Goal: Task Accomplishment & Management: Use online tool/utility

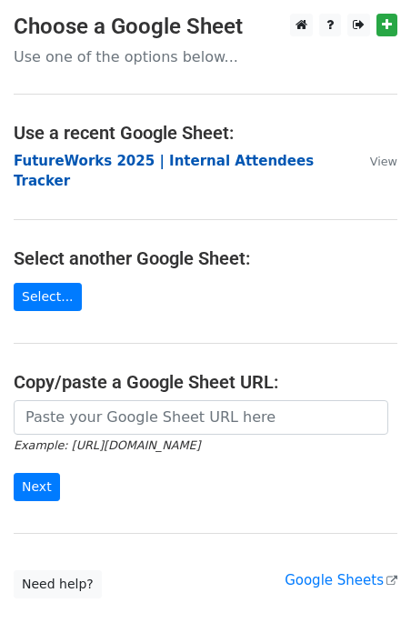
click at [101, 161] on strong "FutureWorks 2025 | Internal Attendees Tracker" at bounding box center [164, 171] width 300 height 37
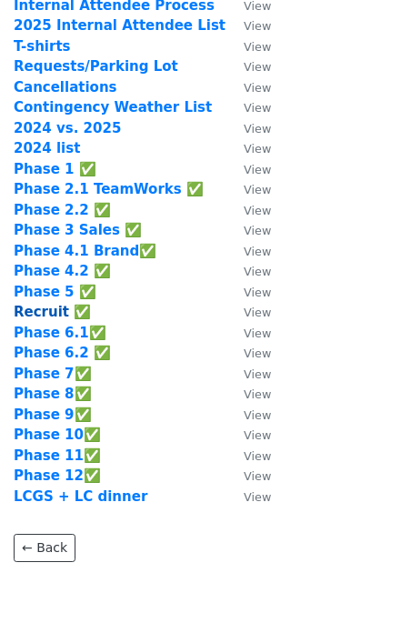
scroll to position [95, 0]
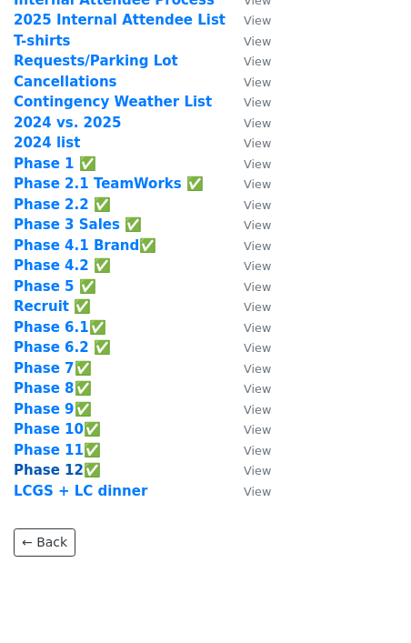
click at [40, 469] on strong "Phase 12✅" at bounding box center [57, 470] width 87 height 16
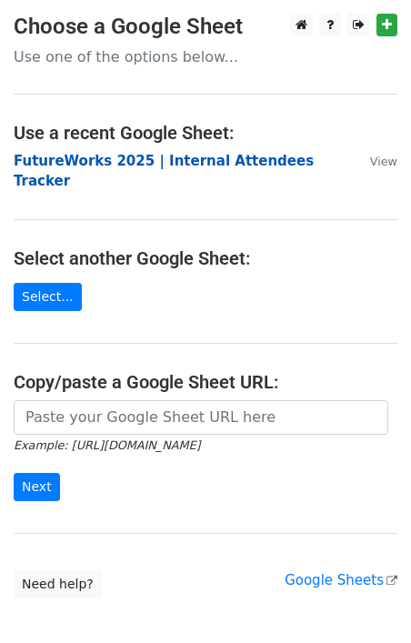
click at [82, 167] on strong "FutureWorks 2025 | Internal Attendees Tracker" at bounding box center [164, 171] width 300 height 37
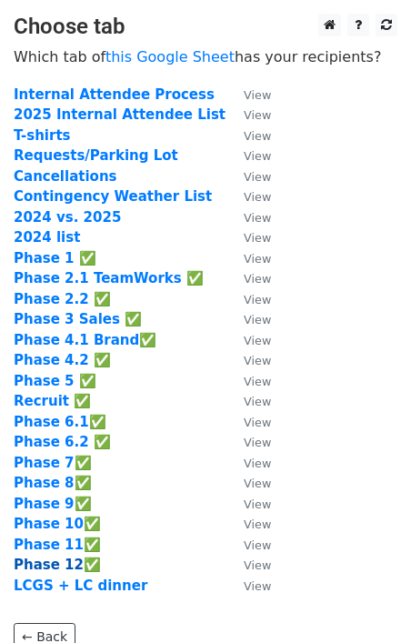
click at [46, 565] on strong "Phase 12✅" at bounding box center [57, 565] width 87 height 16
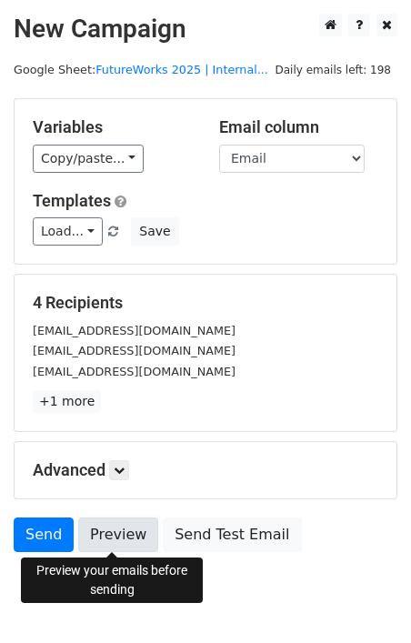
click at [127, 540] on link "Preview" at bounding box center [118, 535] width 80 height 35
click at [115, 531] on link "Preview" at bounding box center [118, 535] width 80 height 35
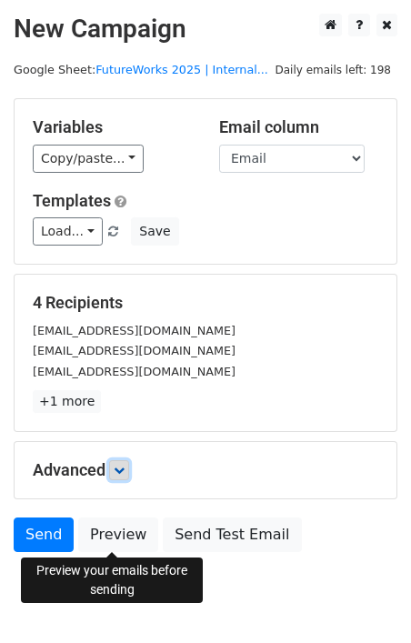
click at [122, 470] on icon at bounding box center [119, 470] width 11 height 11
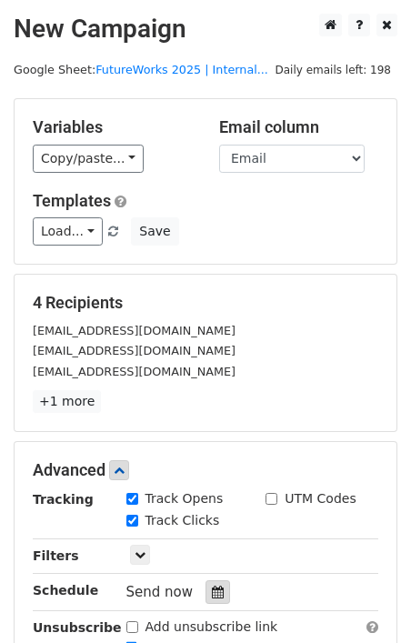
click at [214, 584] on div at bounding box center [218, 593] width 25 height 24
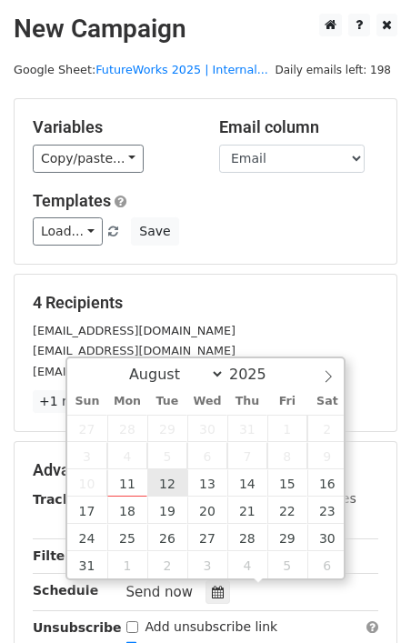
type input "2025-08-12 12:00"
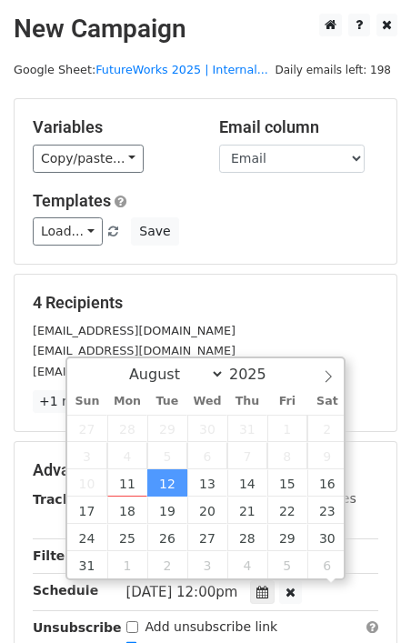
scroll to position [1, 0]
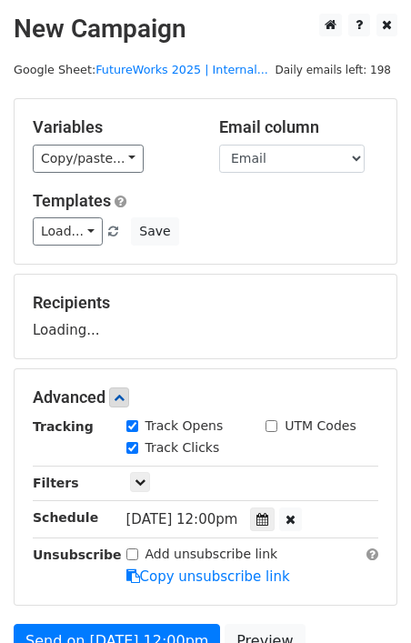
click at [249, 593] on div "Advanced Tracking Track Opens UTM Codes Track Clicks Filters Only include sprea…" at bounding box center [206, 487] width 382 height 236
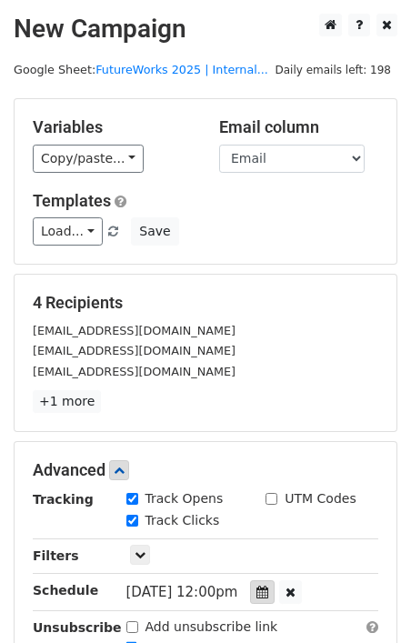
click at [268, 591] on icon at bounding box center [263, 592] width 12 height 13
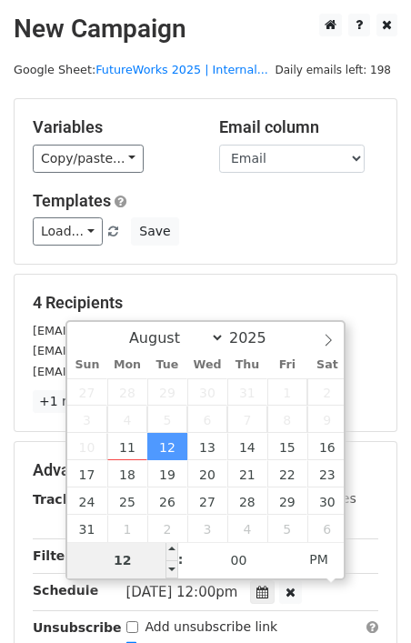
click at [160, 562] on input "12" at bounding box center [122, 560] width 111 height 36
type input "8"
type input "2025-08-12 08:00"
type input "08"
click at [305, 553] on span "AM" at bounding box center [319, 559] width 50 height 36
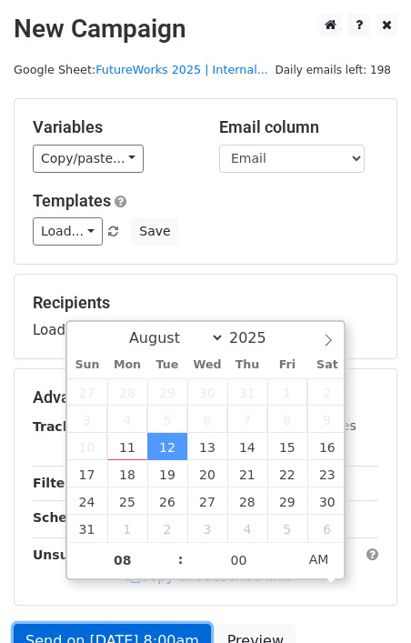
click at [153, 631] on form "Variables Copy/paste... {{First Name}} {{Last Name}} {{Email}} {{cc}} {{Team/Ro…" at bounding box center [206, 404] width 384 height 613
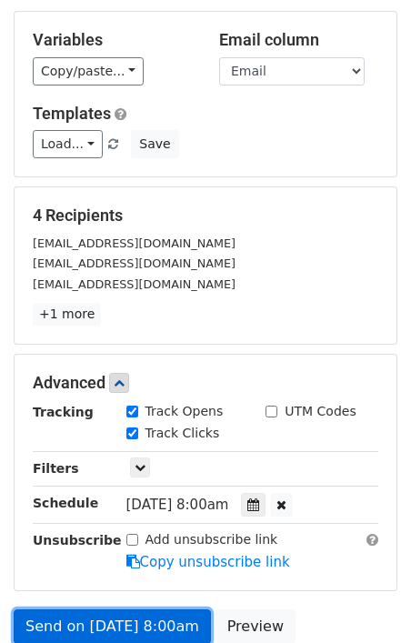
scroll to position [285, 0]
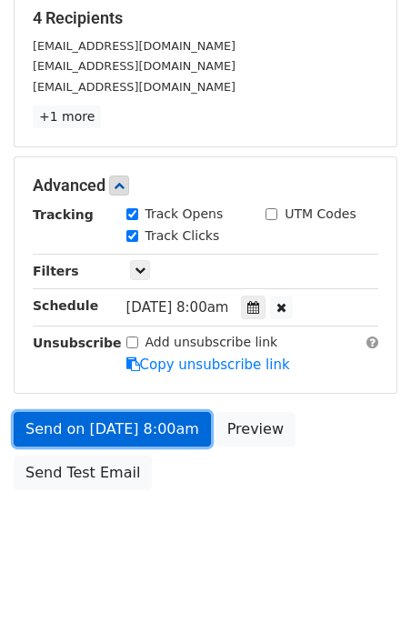
click at [175, 435] on link "Send on Aug 12 at 8:00am" at bounding box center [112, 429] width 197 height 35
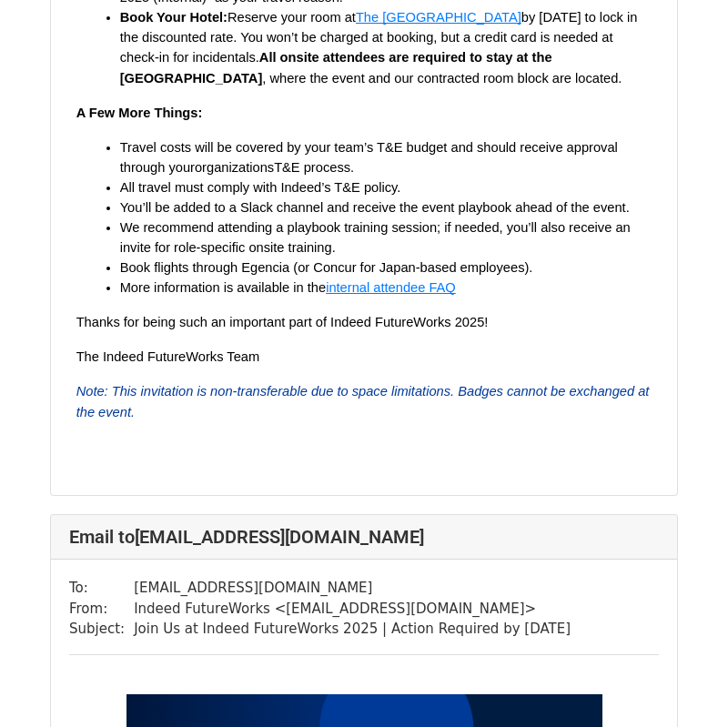
scroll to position [2005, 0]
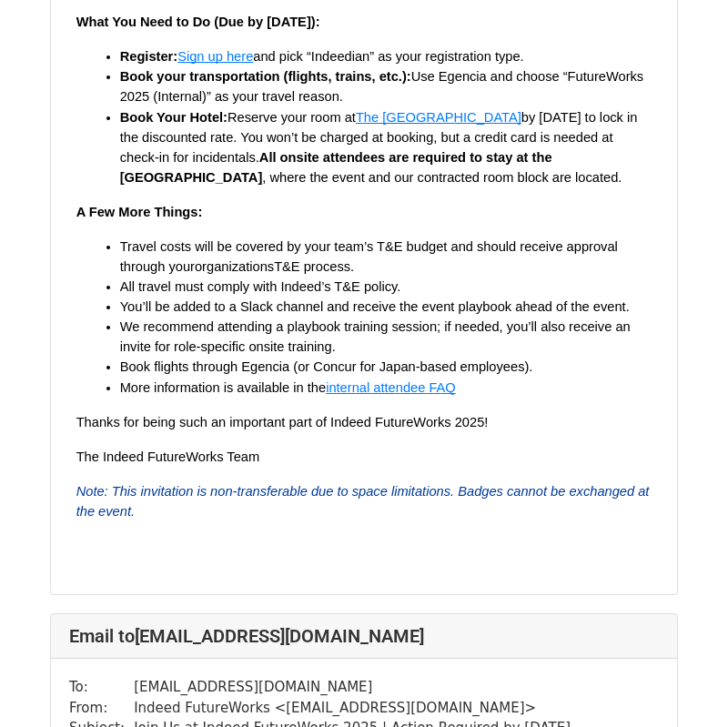
scroll to position [3550, 0]
